Goal: Task Accomplishment & Management: Manage account settings

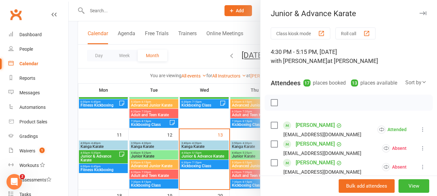
scroll to position [161, 0]
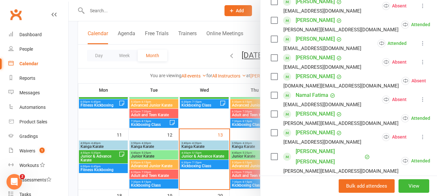
type textarea "13, nam, aad, [PERSON_NAME], ind"
click at [224, 167] on div at bounding box center [253, 98] width 368 height 196
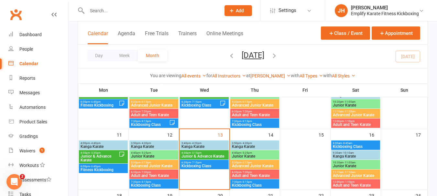
click at [218, 167] on span "Kickboxing Class" at bounding box center [204, 166] width 46 height 4
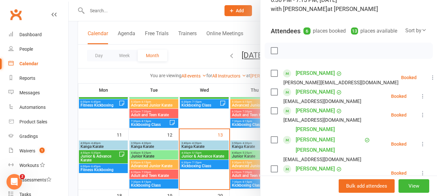
scroll to position [84, 0]
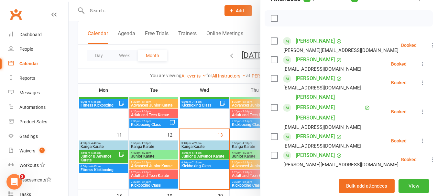
click at [225, 122] on div at bounding box center [253, 98] width 368 height 196
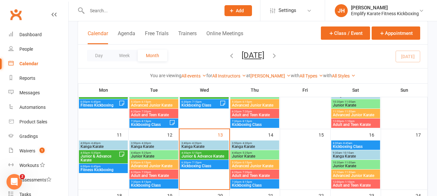
click at [221, 154] on span "4:30pm - 5:15pm" at bounding box center [204, 153] width 46 height 3
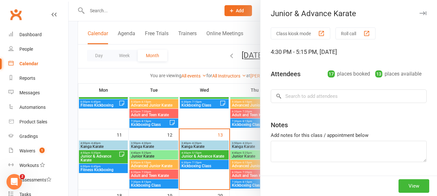
type textarea "13, nam, aad, [PERSON_NAME], ind"
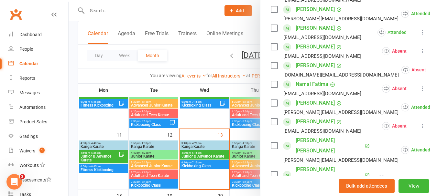
scroll to position [162, 0]
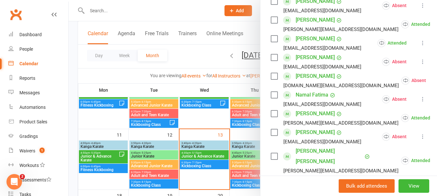
click at [419, 46] on icon at bounding box center [422, 43] width 6 height 6
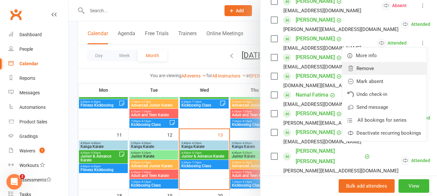
click at [368, 75] on link "Remove" at bounding box center [384, 68] width 84 height 13
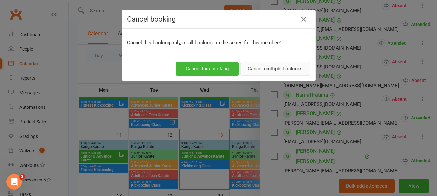
click at [283, 68] on button "Cancel multiple bookings" at bounding box center [275, 69] width 70 height 14
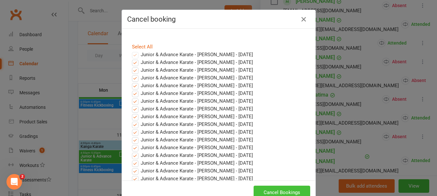
click at [296, 190] on button "Cancel Bookings" at bounding box center [281, 193] width 57 height 14
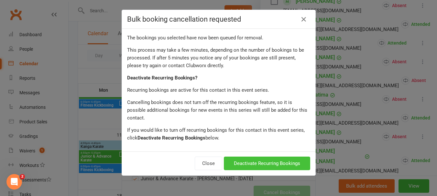
click at [302, 157] on button "Deactivate Recurring Bookings" at bounding box center [267, 164] width 86 height 14
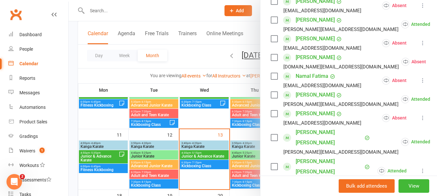
click at [237, 134] on div at bounding box center [253, 98] width 368 height 196
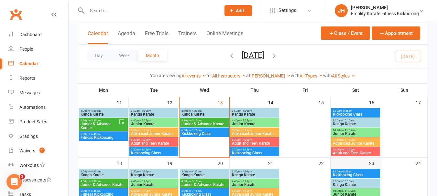
scroll to position [194, 0]
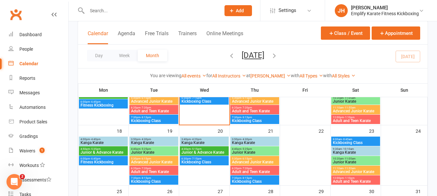
click at [355, 160] on span "Junior Karate" at bounding box center [355, 162] width 46 height 4
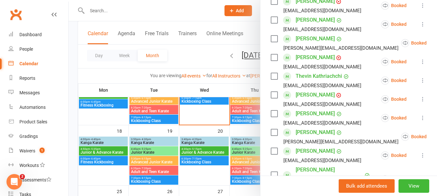
scroll to position [388, 0]
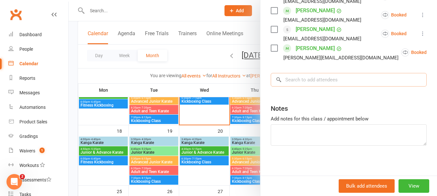
click at [334, 82] on input "search" at bounding box center [349, 80] width 156 height 14
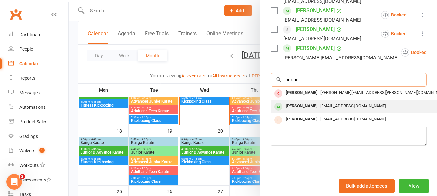
type input "bodhi"
click at [320, 103] on span "[EMAIL_ADDRESS][DOMAIN_NAME]" at bounding box center [353, 105] width 66 height 5
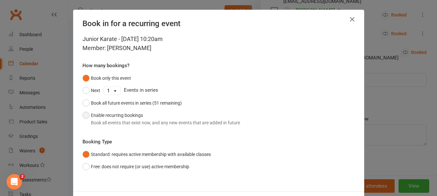
click at [156, 119] on button "Enable recurring bookings Book all events that exist now, and any new events th…" at bounding box center [160, 119] width 157 height 20
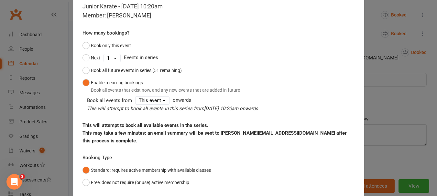
scroll to position [70, 0]
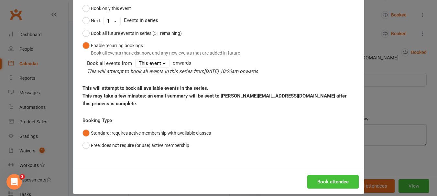
click at [340, 175] on button "Book attendee" at bounding box center [332, 182] width 51 height 14
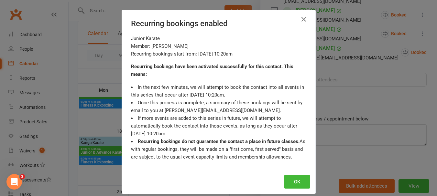
scroll to position [406, 0]
click at [297, 186] on button "OK" at bounding box center [297, 182] width 26 height 14
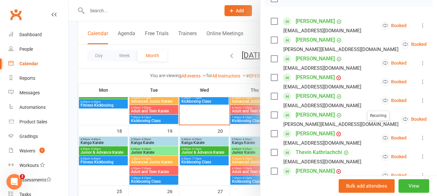
scroll to position [115, 0]
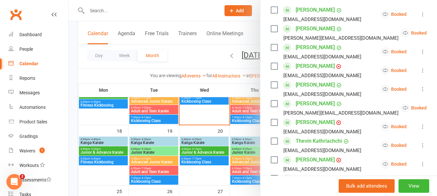
click at [210, 111] on div at bounding box center [253, 98] width 368 height 196
